Goal: Download file/media

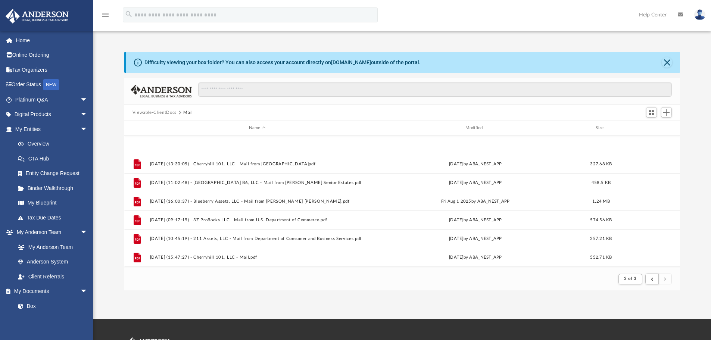
scroll to position [141, 550]
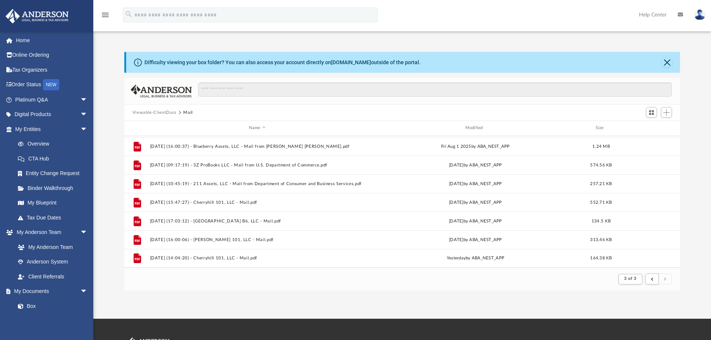
click at [157, 113] on button "Viewable-ClientDocs" at bounding box center [155, 112] width 44 height 7
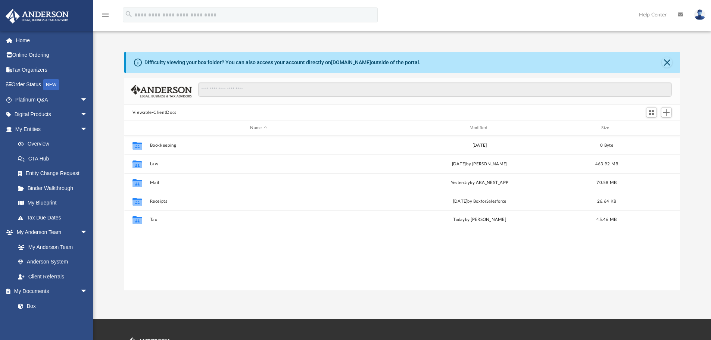
scroll to position [164, 550]
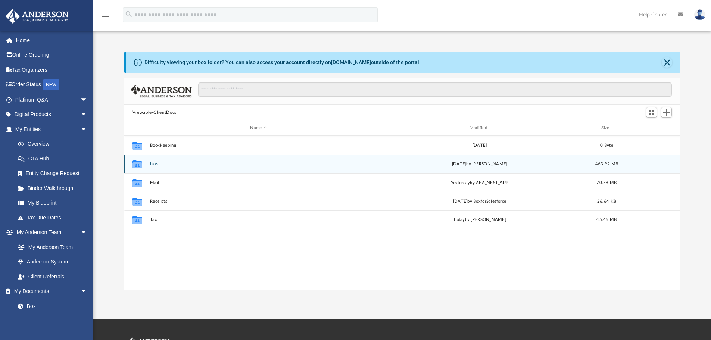
click at [154, 163] on button "Law" at bounding box center [259, 164] width 218 height 5
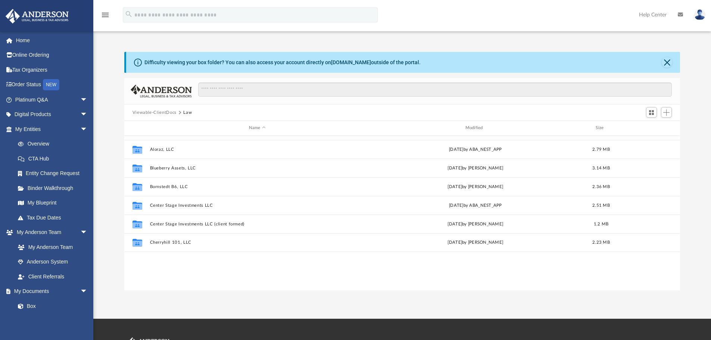
scroll to position [0, 0]
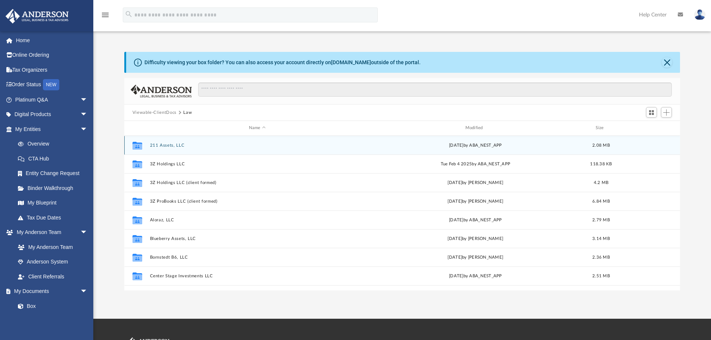
click at [165, 145] on button "211 Assets, LLC" at bounding box center [257, 145] width 215 height 5
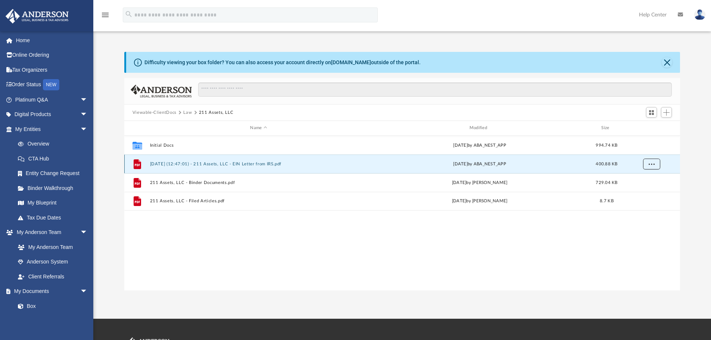
click at [651, 163] on span "More options" at bounding box center [651, 164] width 6 height 4
click at [648, 190] on li "Download" at bounding box center [645, 191] width 22 height 8
click at [187, 112] on button "Law" at bounding box center [187, 112] width 9 height 7
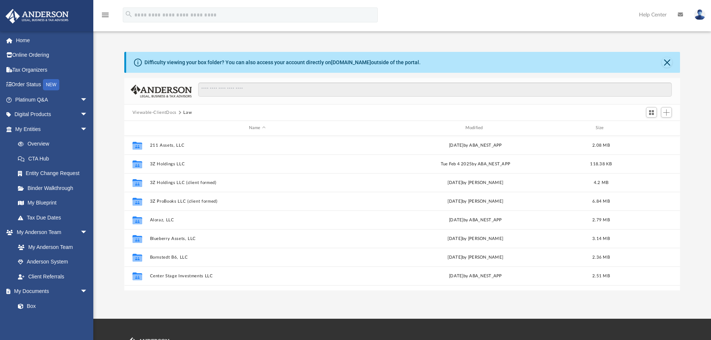
click at [161, 112] on button "Viewable-ClientDocs" at bounding box center [155, 112] width 44 height 7
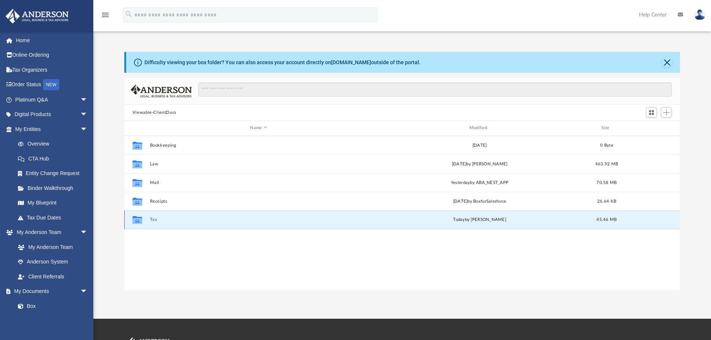
click at [154, 220] on button "Tax" at bounding box center [259, 219] width 218 height 5
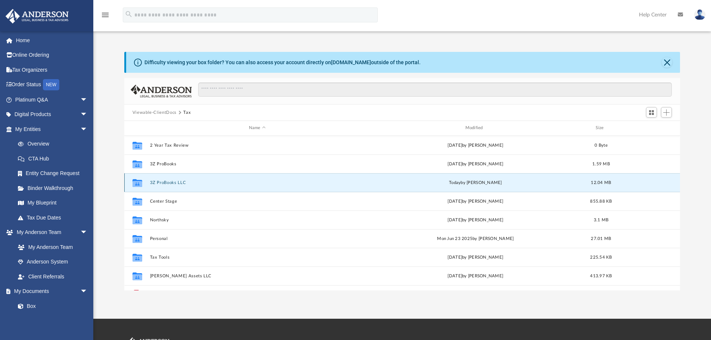
click at [174, 183] on button "3Z ProBooks LLC" at bounding box center [257, 182] width 215 height 5
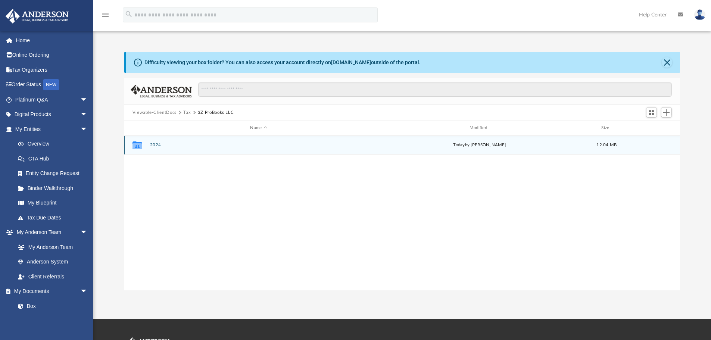
click at [154, 145] on button "2024" at bounding box center [259, 145] width 218 height 5
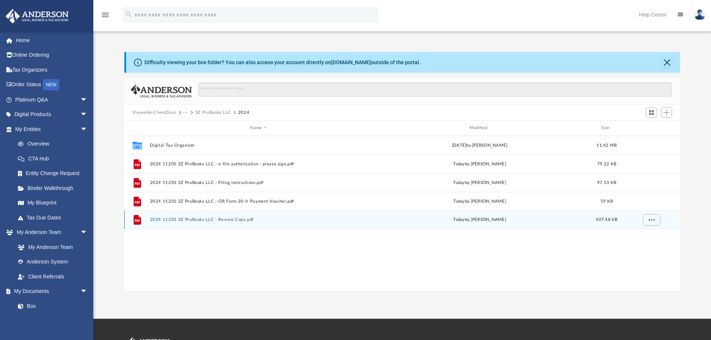
click at [234, 222] on button "2024 1120S 3Z ProBooks LLC - Review Copy.pdf" at bounding box center [259, 219] width 218 height 5
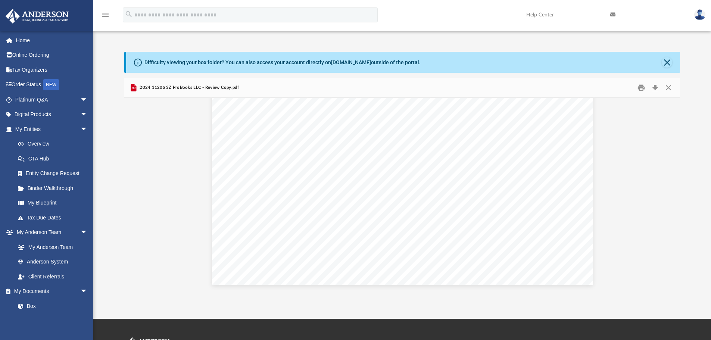
scroll to position [19355, 0]
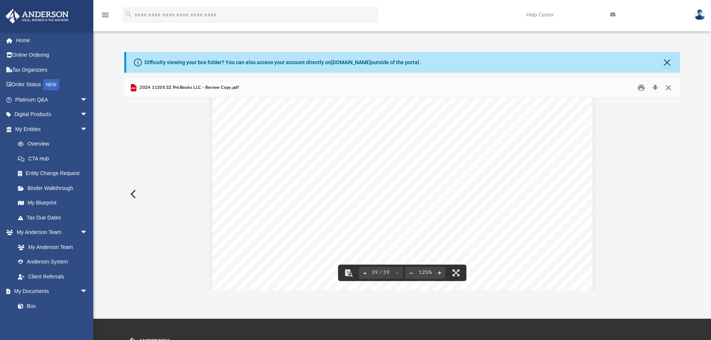
click at [670, 90] on button "Close" at bounding box center [668, 88] width 13 height 12
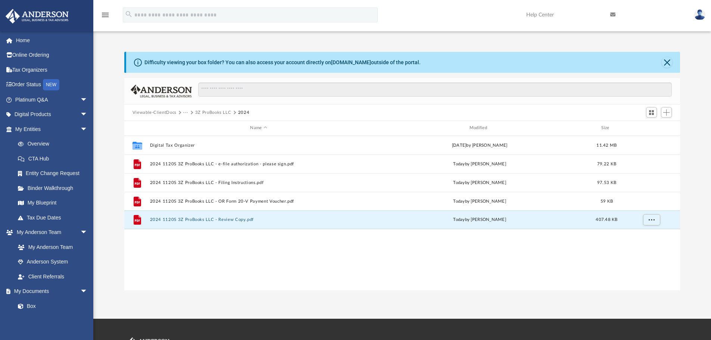
click at [160, 112] on button "Viewable-ClientDocs" at bounding box center [155, 112] width 44 height 7
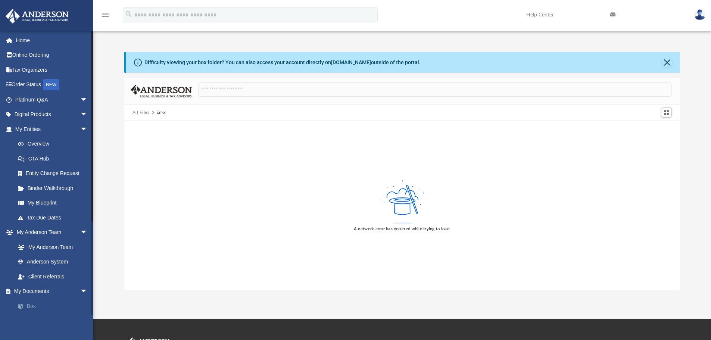
click at [28, 308] on link "Box" at bounding box center [54, 306] width 88 height 15
click at [143, 113] on button "All Files" at bounding box center [141, 112] width 17 height 7
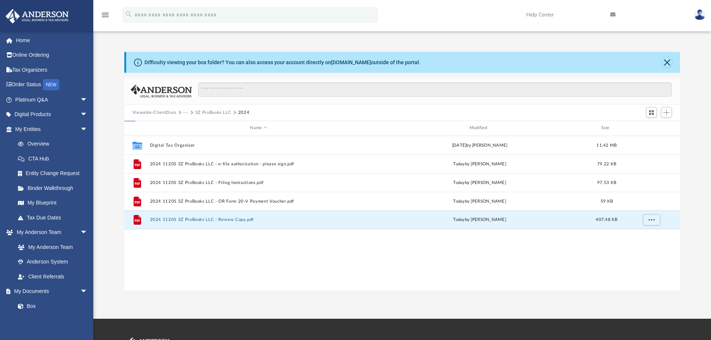
scroll to position [164, 550]
click at [143, 112] on button "Viewable-ClientDocs" at bounding box center [155, 112] width 44 height 7
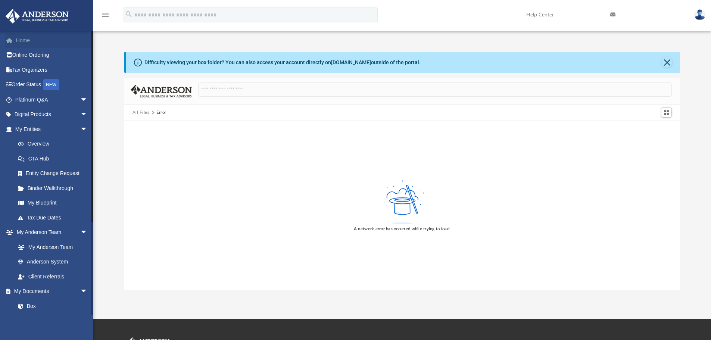
click at [28, 40] on link "Home" at bounding box center [52, 40] width 94 height 15
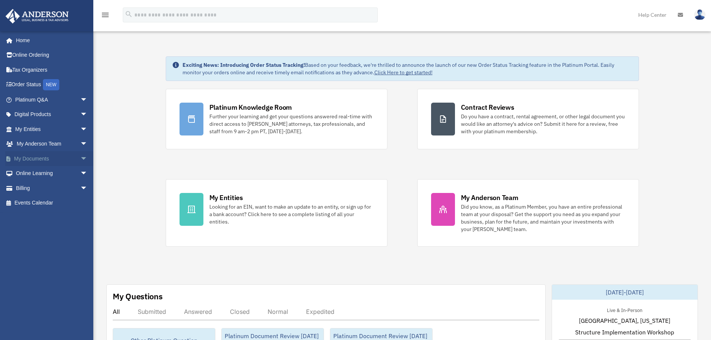
click at [80, 160] on span "arrow_drop_down" at bounding box center [87, 158] width 15 height 15
click at [41, 174] on link "Box" at bounding box center [54, 173] width 88 height 15
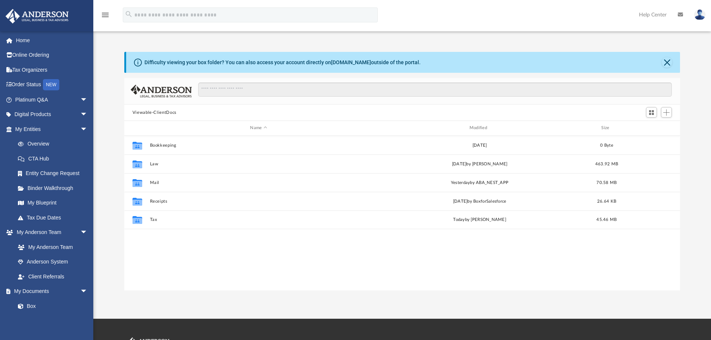
scroll to position [164, 550]
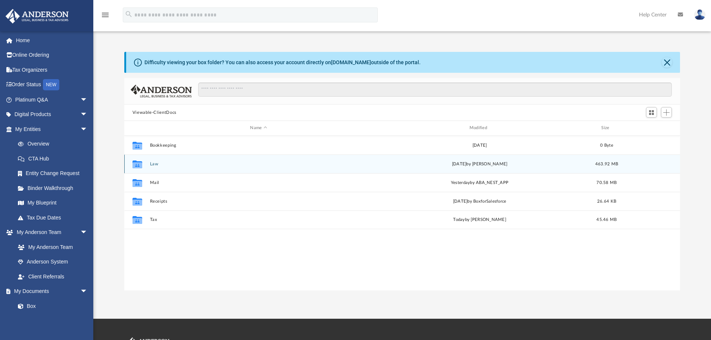
click at [152, 165] on button "Law" at bounding box center [259, 164] width 218 height 5
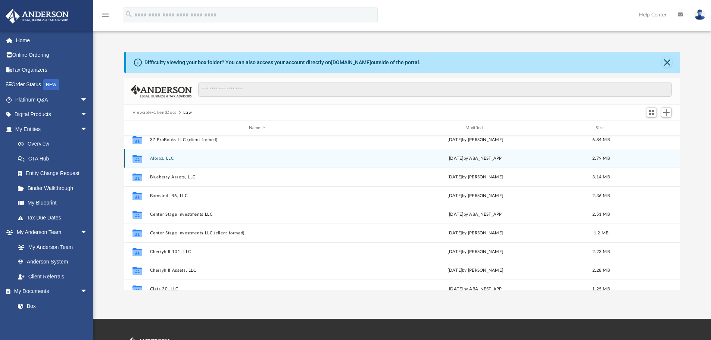
scroll to position [75, 0]
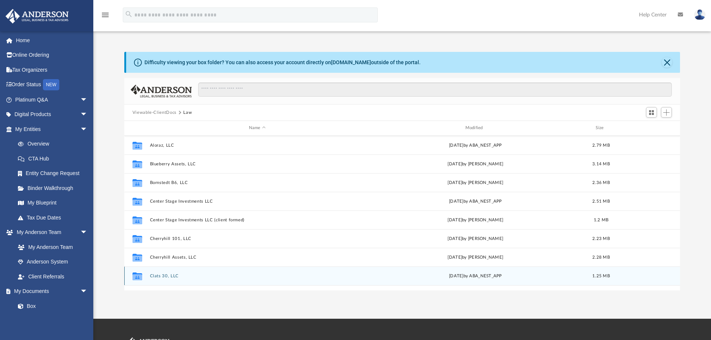
click at [168, 276] on button "Clats 30, LLC" at bounding box center [257, 276] width 215 height 5
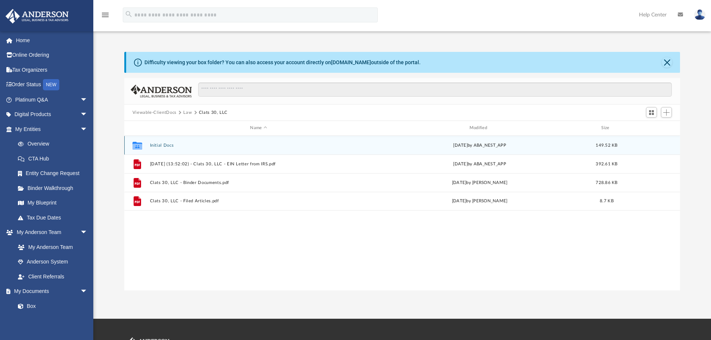
scroll to position [0, 0]
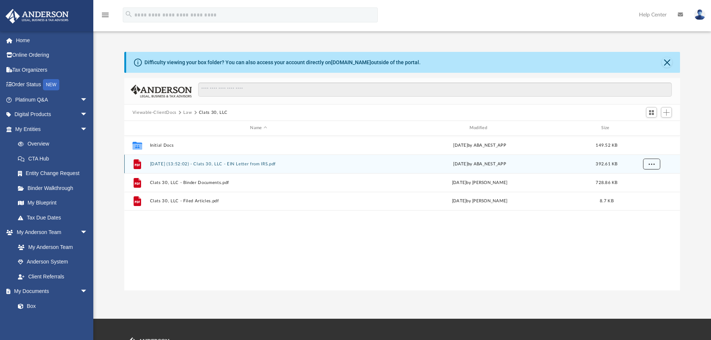
click at [648, 162] on button "More options" at bounding box center [651, 163] width 17 height 11
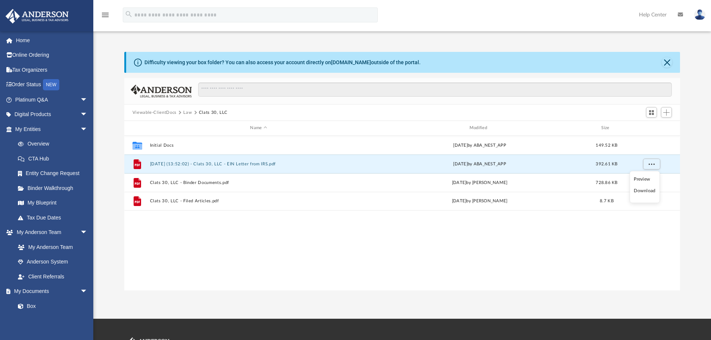
click at [650, 190] on li "Download" at bounding box center [645, 191] width 22 height 8
click at [187, 112] on button "Law" at bounding box center [187, 112] width 9 height 7
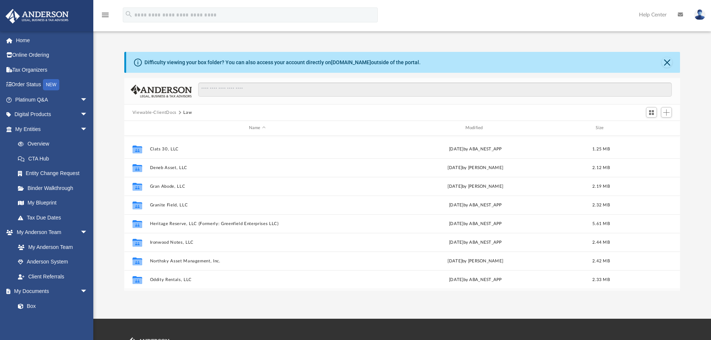
scroll to position [224, 0]
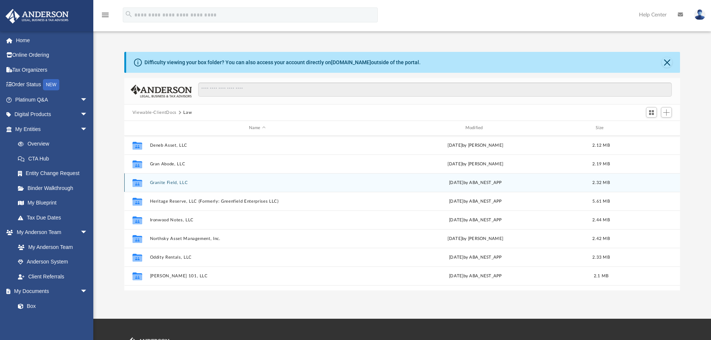
click at [176, 183] on button "Granite Field, LLC" at bounding box center [257, 182] width 215 height 5
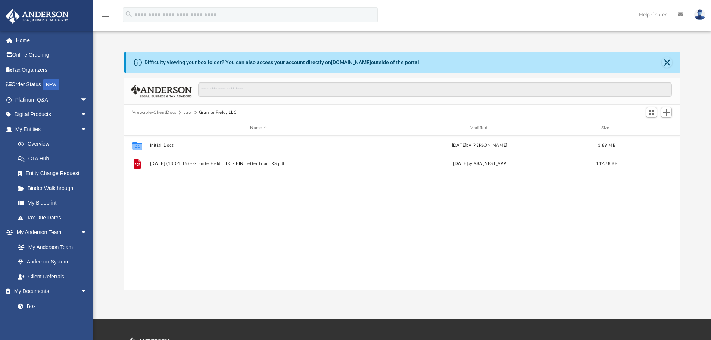
scroll to position [0, 0]
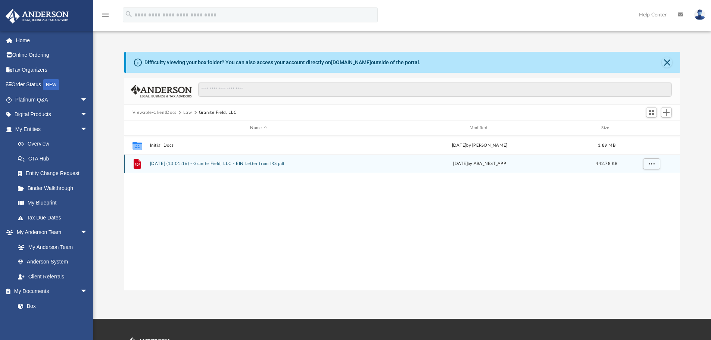
click at [222, 164] on button "2025.06.19 (13:01:16) - Granite Field, LLC - EIN Letter from IRS.pdf" at bounding box center [259, 163] width 218 height 5
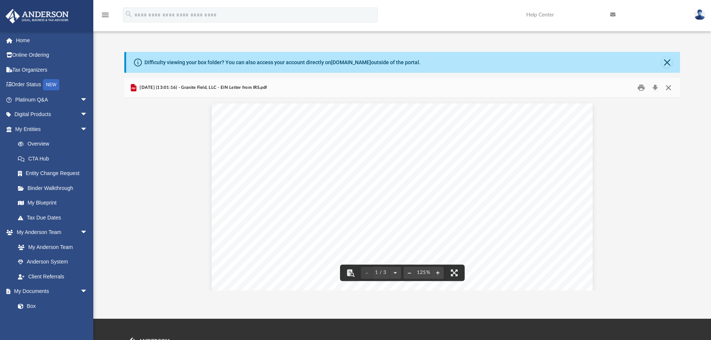
click at [670, 87] on button "Close" at bounding box center [668, 88] width 13 height 12
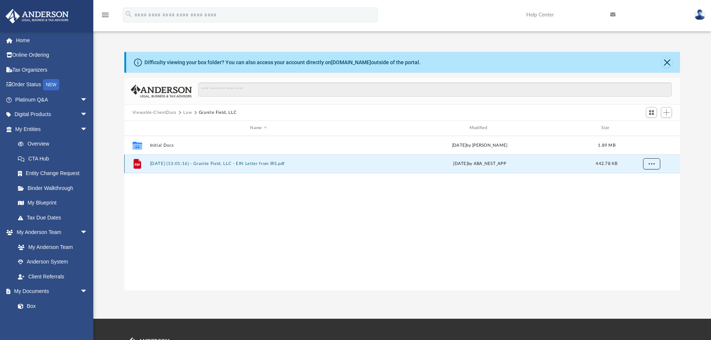
click at [651, 166] on button "More options" at bounding box center [651, 163] width 17 height 11
click at [645, 192] on li "Download" at bounding box center [645, 191] width 22 height 8
click at [190, 112] on button "Law" at bounding box center [187, 112] width 9 height 7
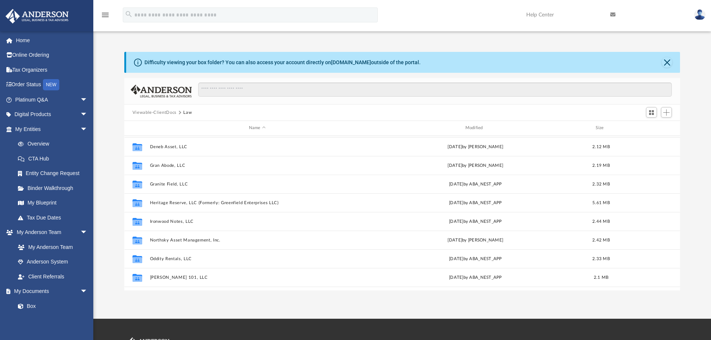
scroll to position [224, 0]
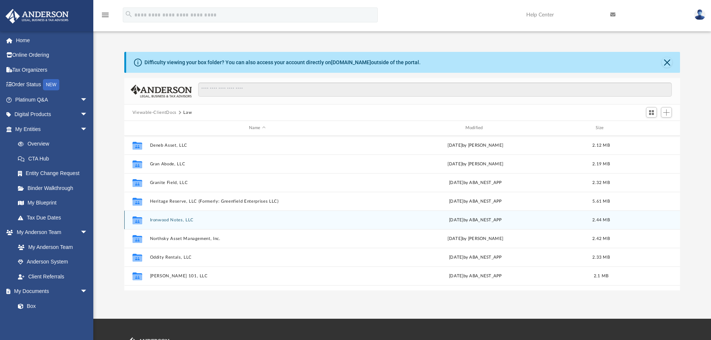
click at [187, 221] on button "Ironwood Notes, LLC" at bounding box center [257, 220] width 215 height 5
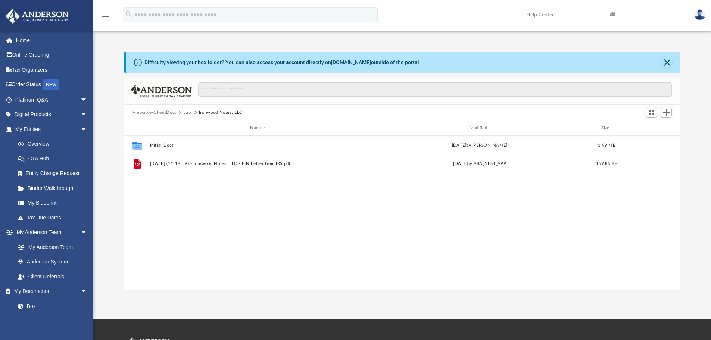
scroll to position [0, 0]
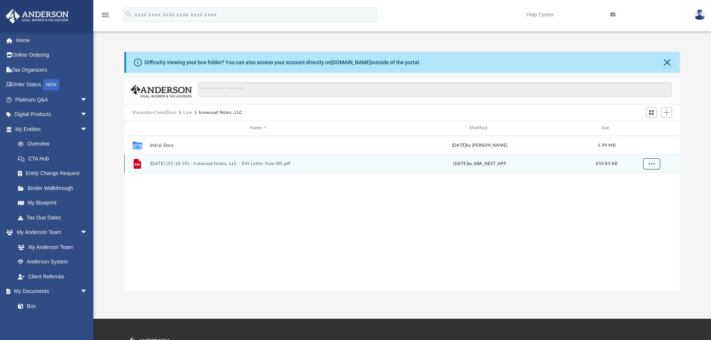
click at [655, 163] on button "More options" at bounding box center [651, 163] width 17 height 11
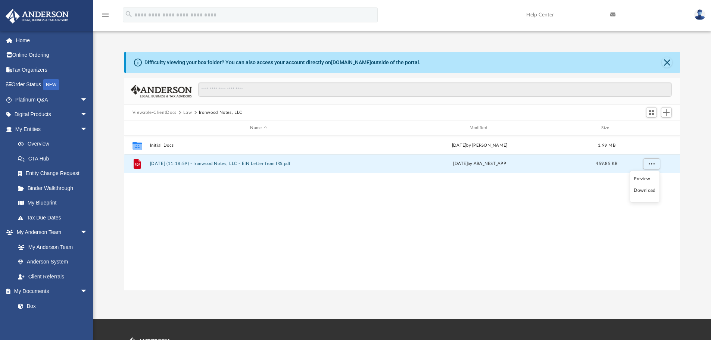
click at [643, 191] on li "Download" at bounding box center [645, 191] width 22 height 8
click at [158, 115] on button "Viewable-ClientDocs" at bounding box center [155, 112] width 44 height 7
